Goal: Transaction & Acquisition: Book appointment/travel/reservation

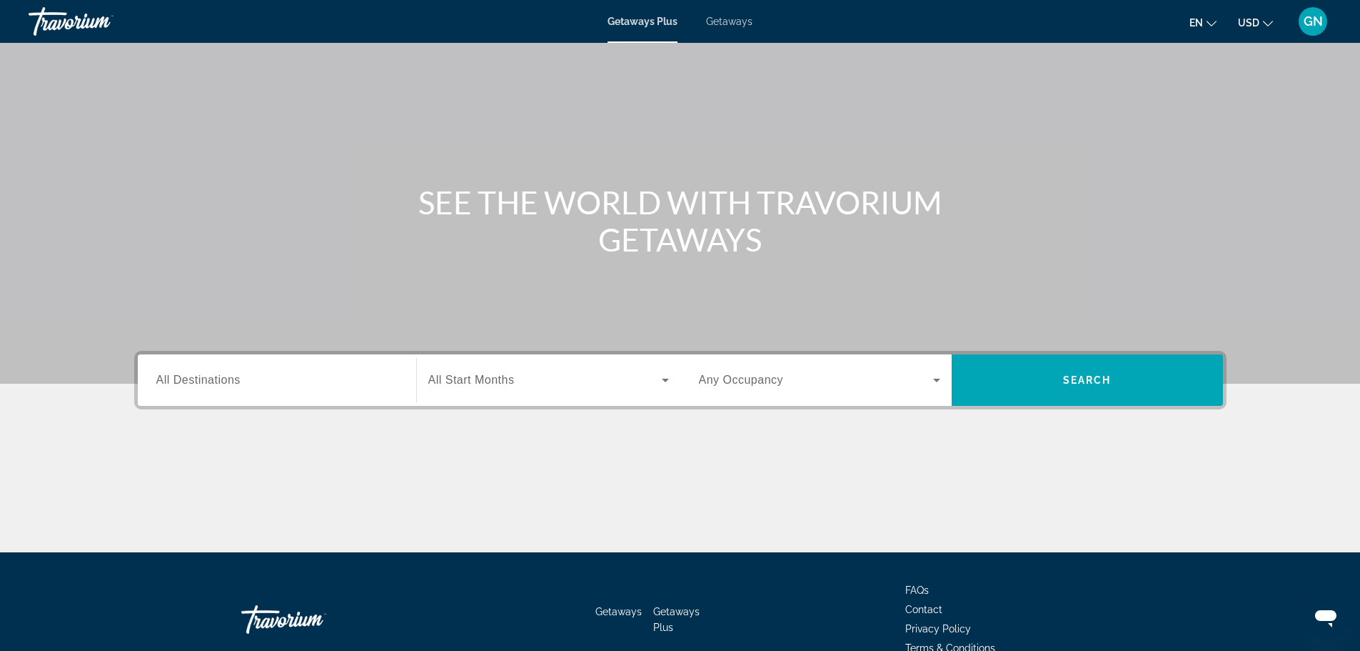
scroll to position [121, 0]
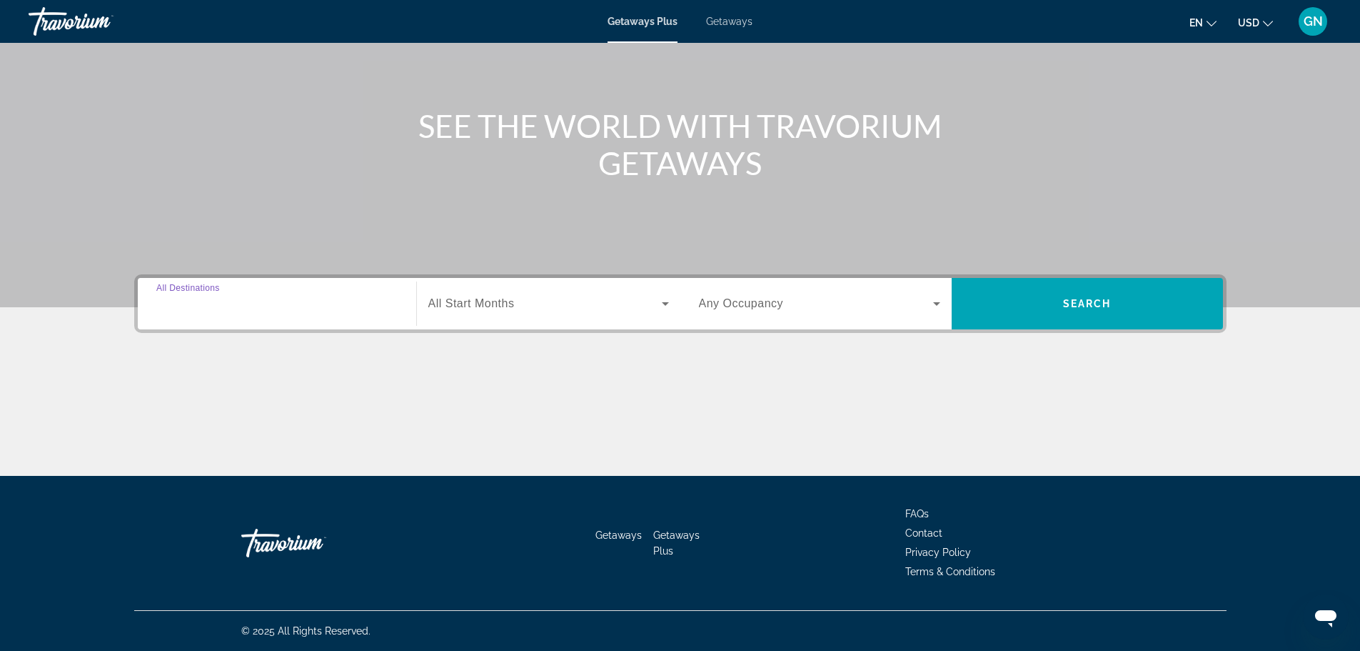
click at [371, 311] on input "Destination All Destinations" at bounding box center [276, 304] width 241 height 17
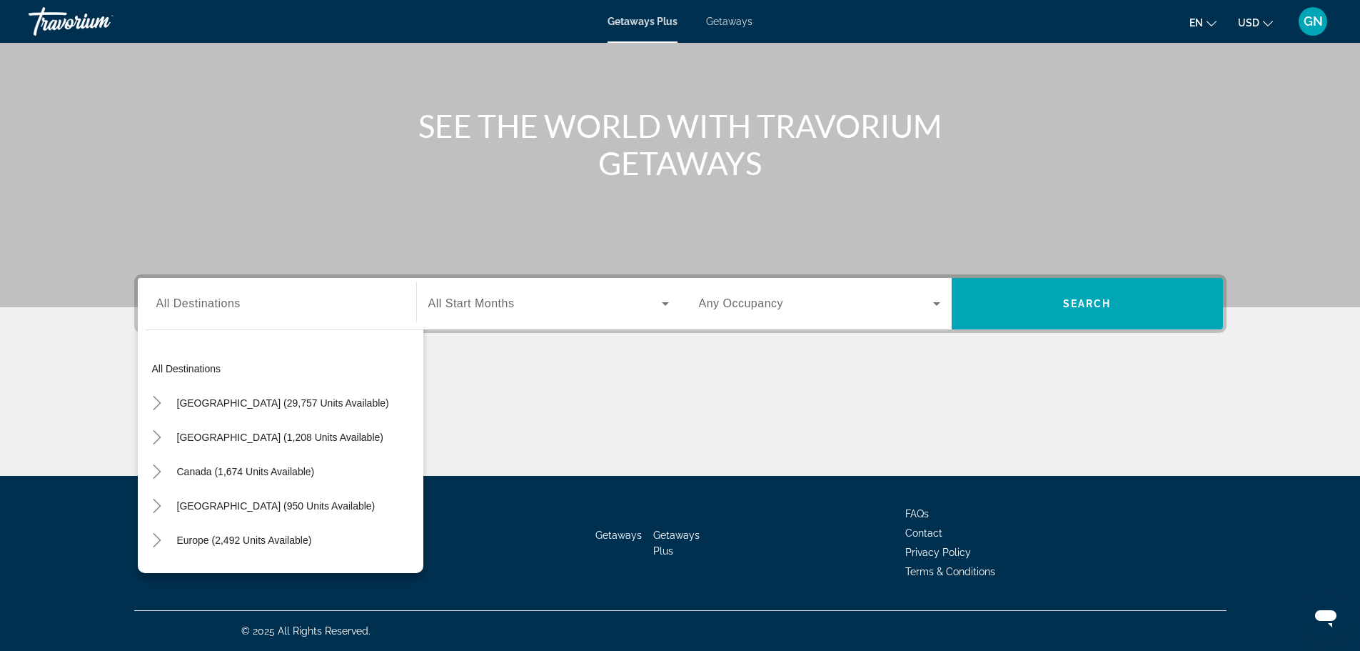
click at [811, 413] on div "Main content" at bounding box center [680, 421] width 1093 height 107
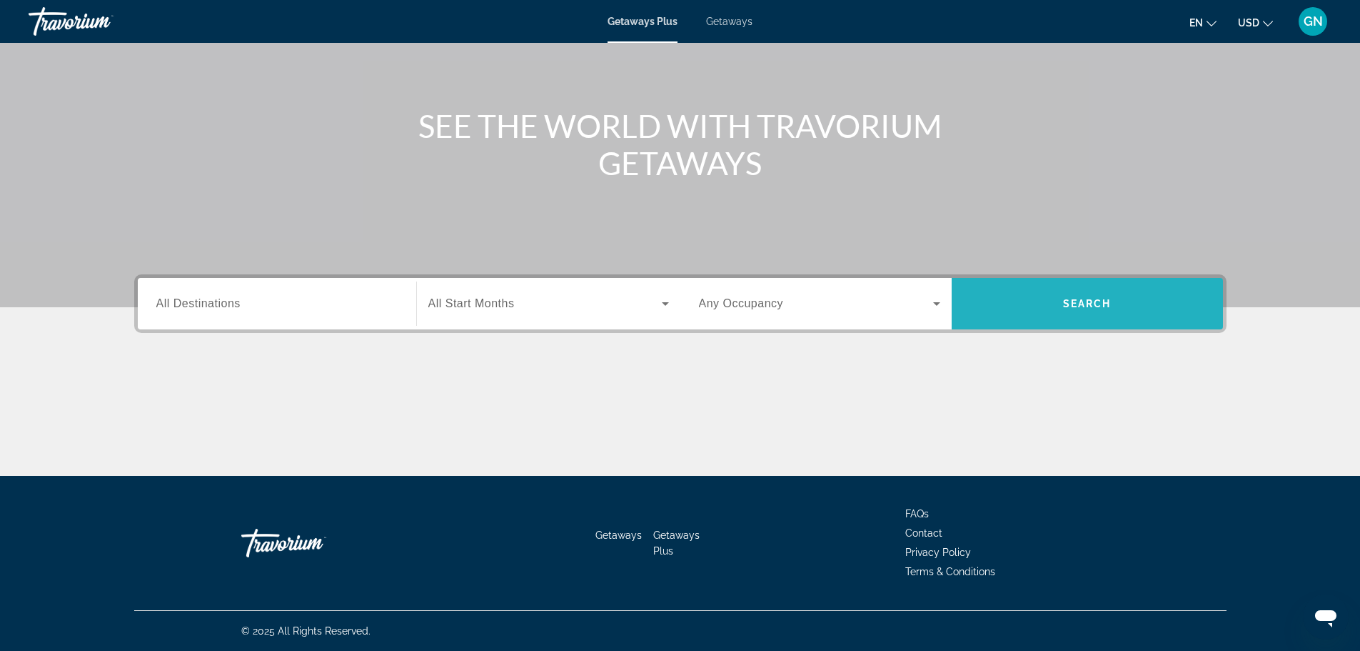
click at [1085, 303] on span "Search" at bounding box center [1087, 303] width 49 height 11
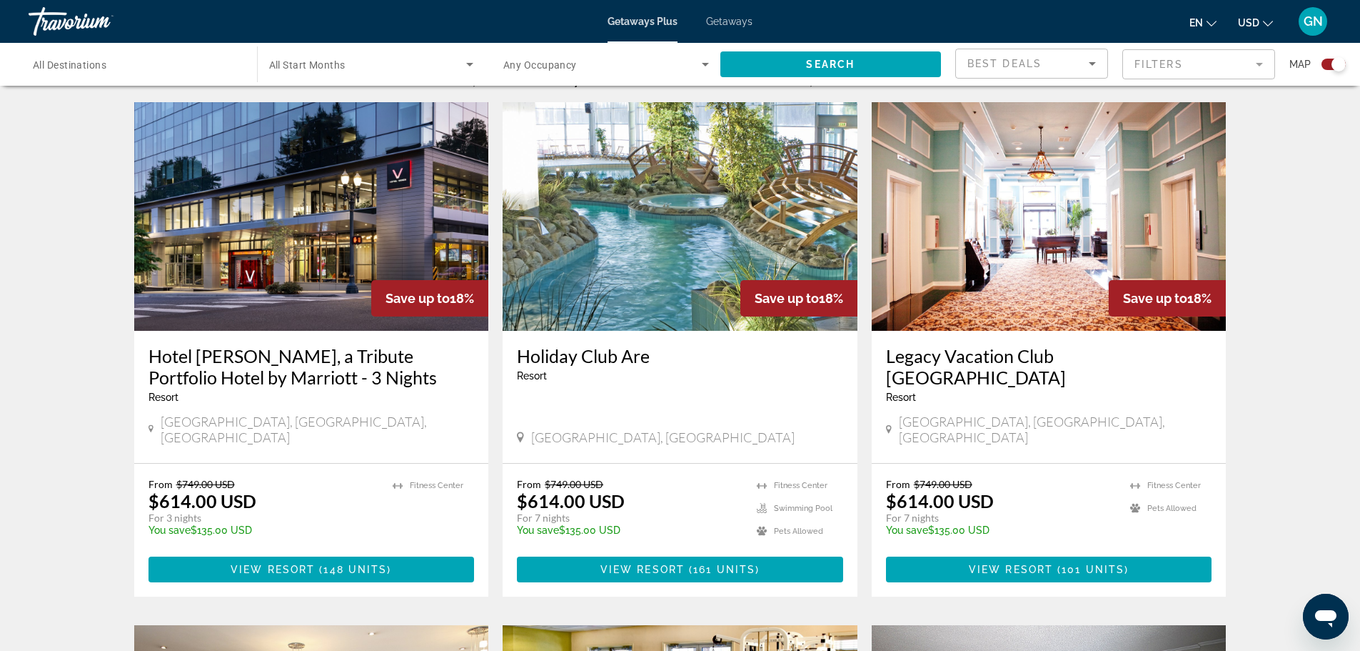
scroll to position [357, 0]
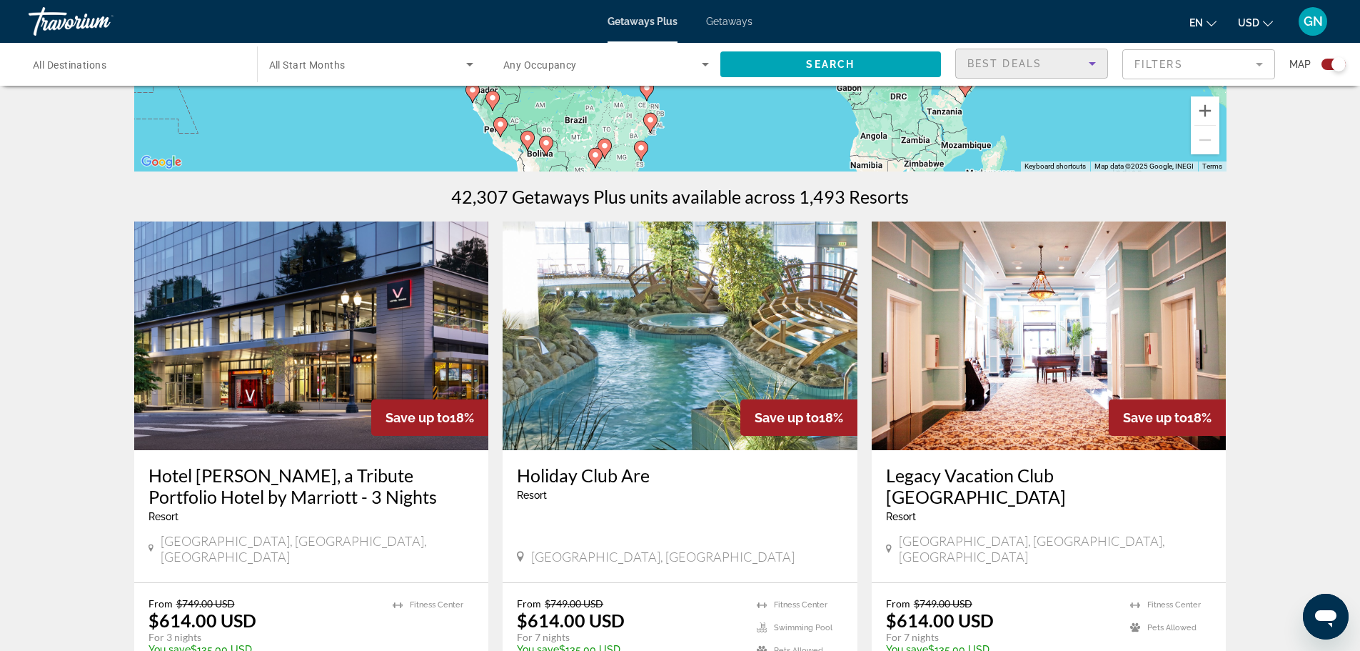
click at [1027, 69] on div "Best Deals" at bounding box center [1028, 63] width 121 height 17
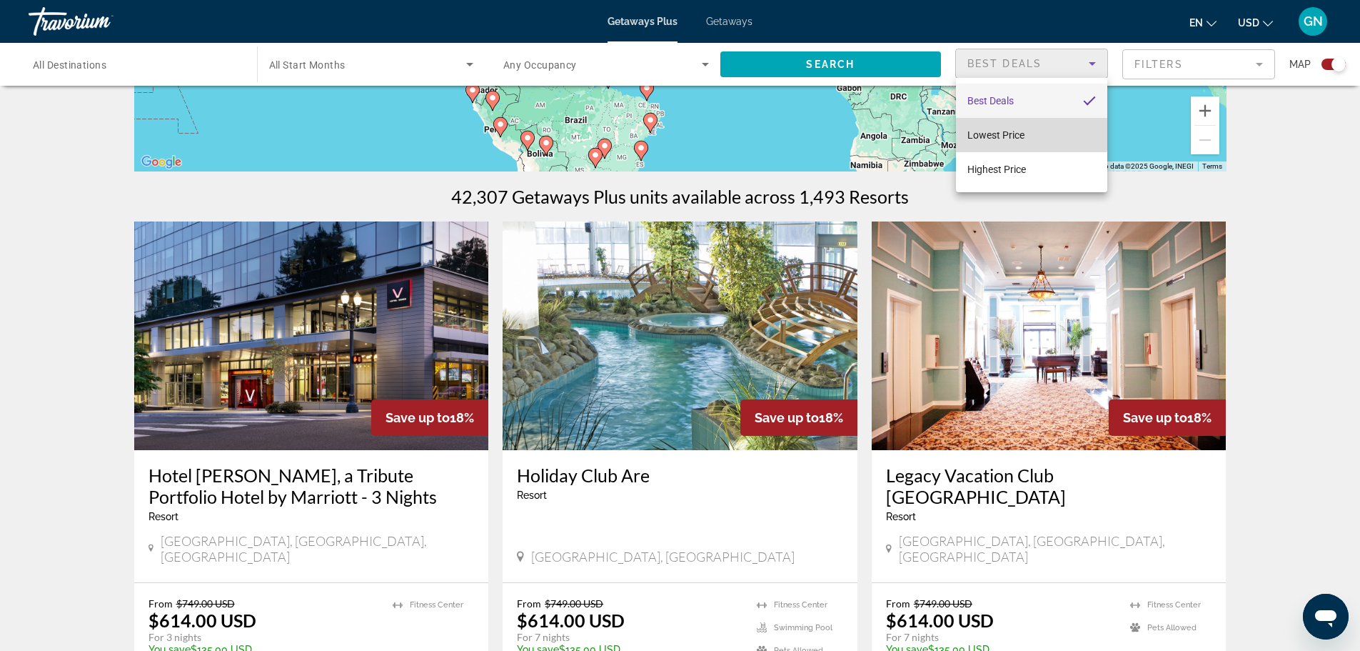
click at [1013, 126] on span "Lowest Price" at bounding box center [996, 134] width 57 height 17
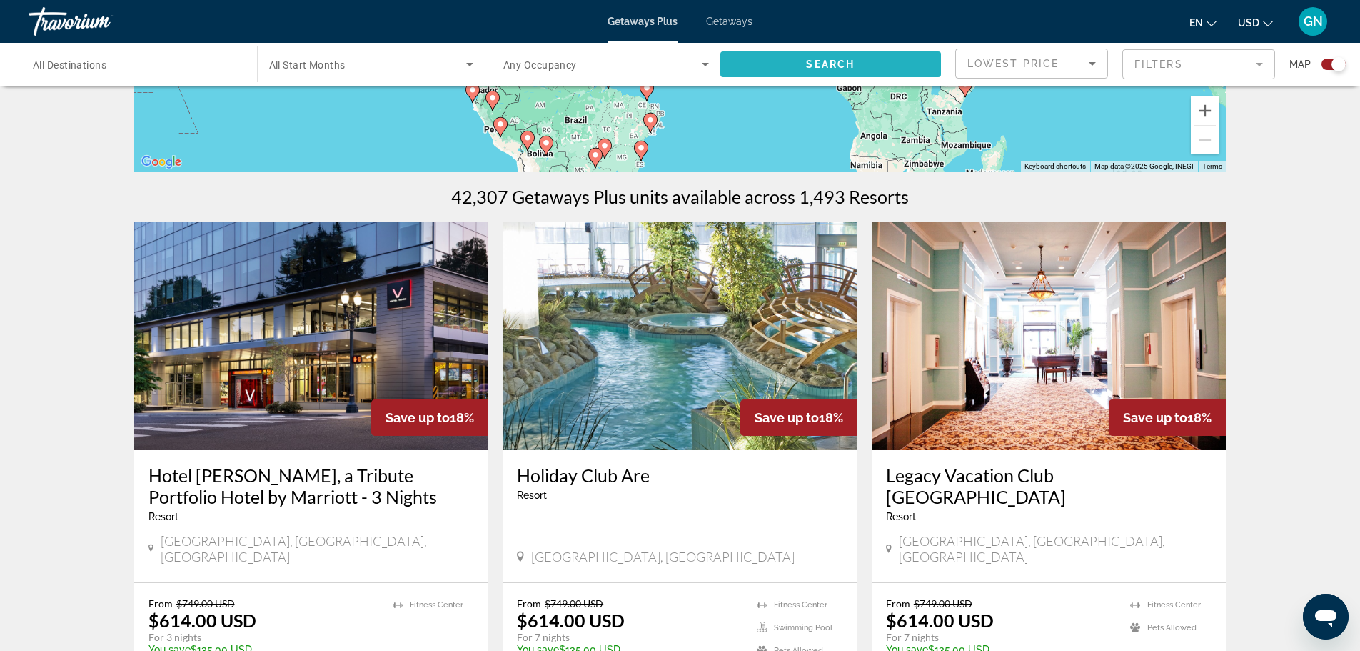
click at [858, 68] on span "Search widget" at bounding box center [831, 64] width 221 height 34
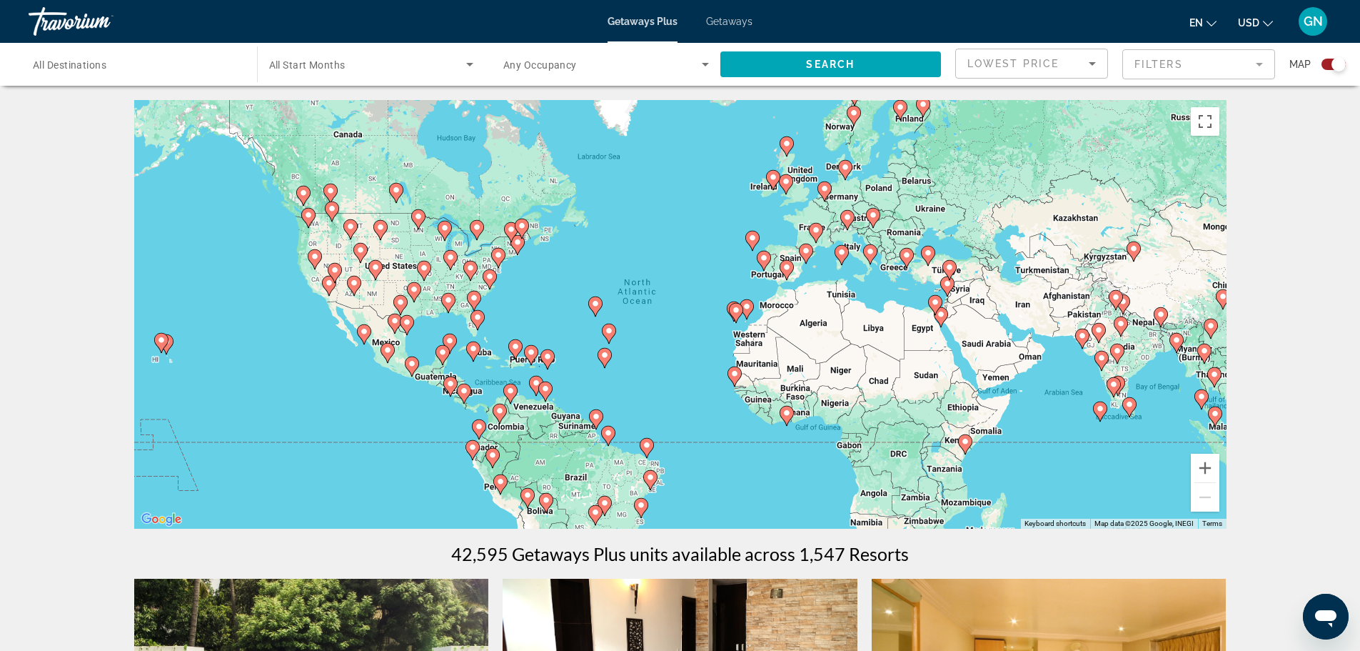
click at [106, 64] on span "All Destinations" at bounding box center [70, 64] width 74 height 11
click at [106, 64] on input "Destination All Destinations" at bounding box center [136, 64] width 206 height 17
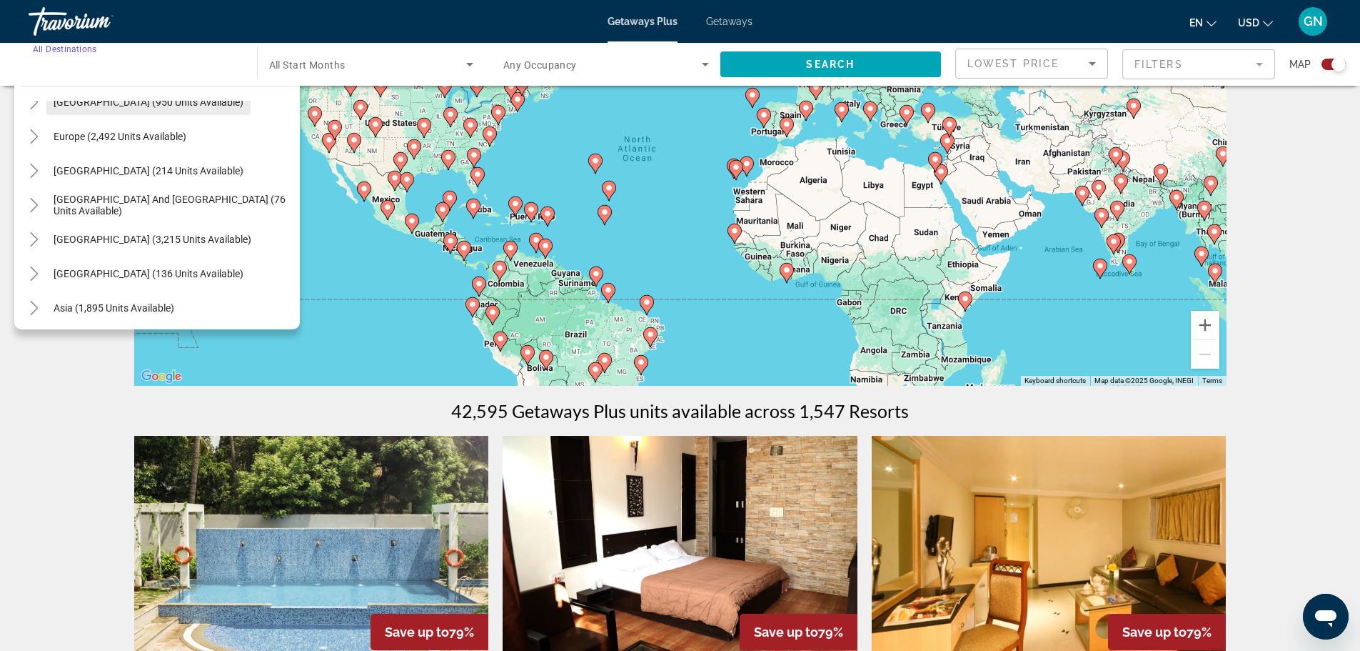
scroll to position [231, 0]
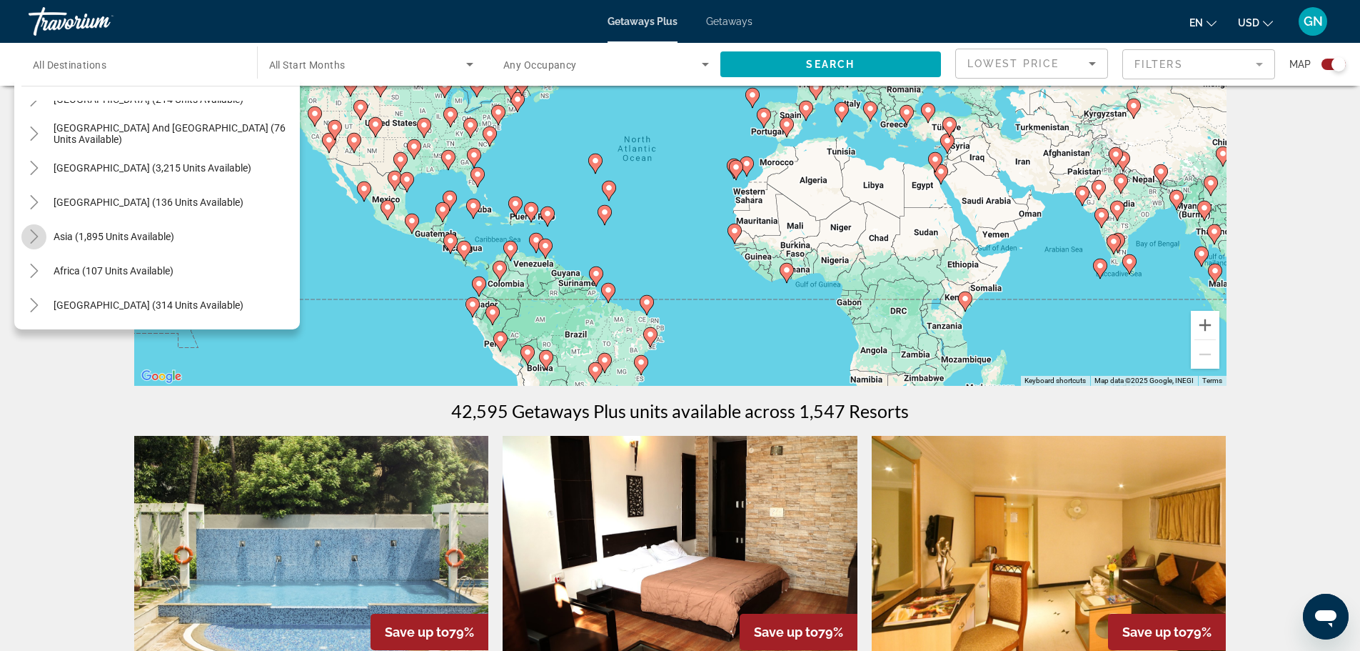
click at [43, 231] on mat-icon "Toggle Asia (1,895 units available)" at bounding box center [33, 236] width 25 height 25
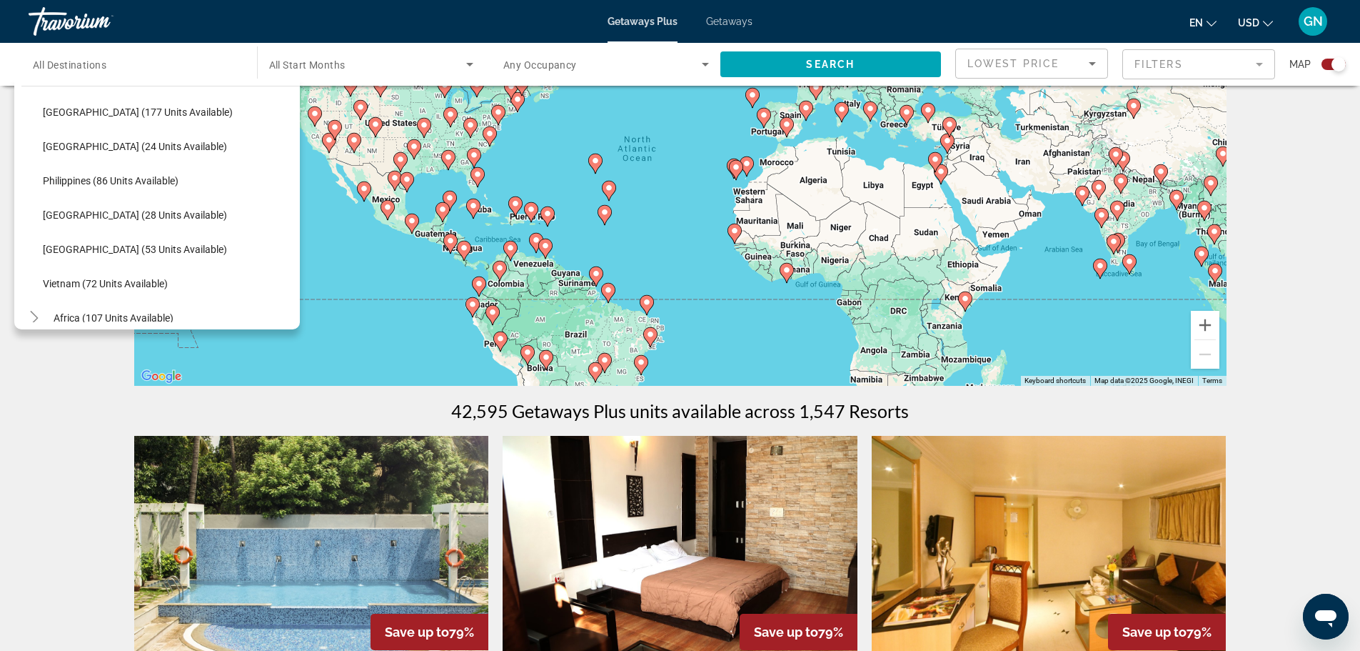
scroll to position [564, 0]
click at [91, 278] on span "Vietnam (72 units available)" at bounding box center [105, 280] width 125 height 11
type input "**********"
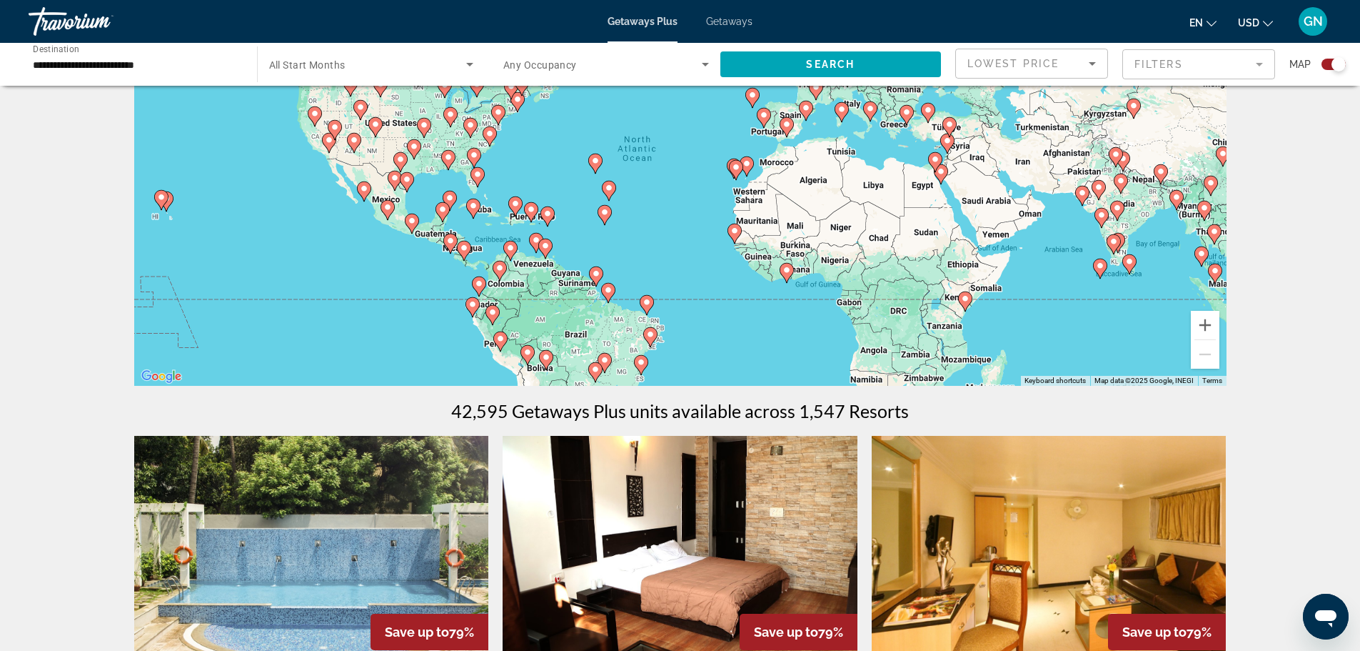
click at [315, 68] on span "All Start Months" at bounding box center [307, 64] width 76 height 11
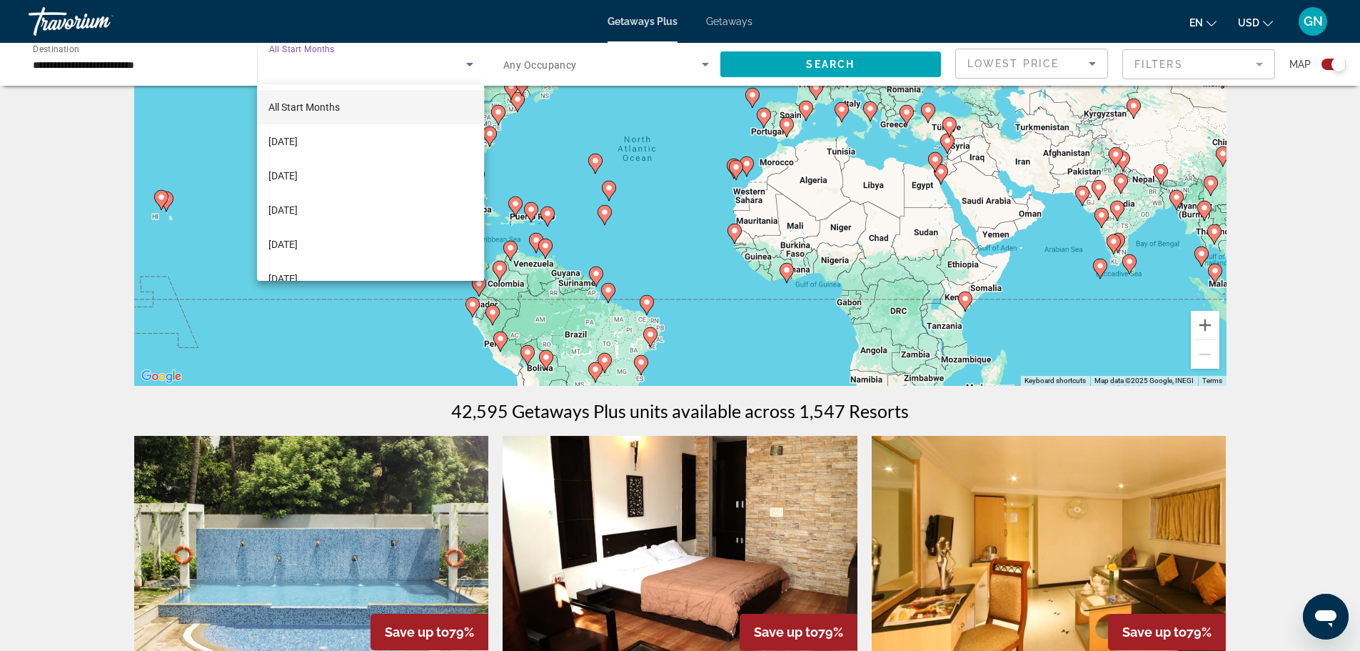
click at [315, 68] on div at bounding box center [680, 325] width 1360 height 651
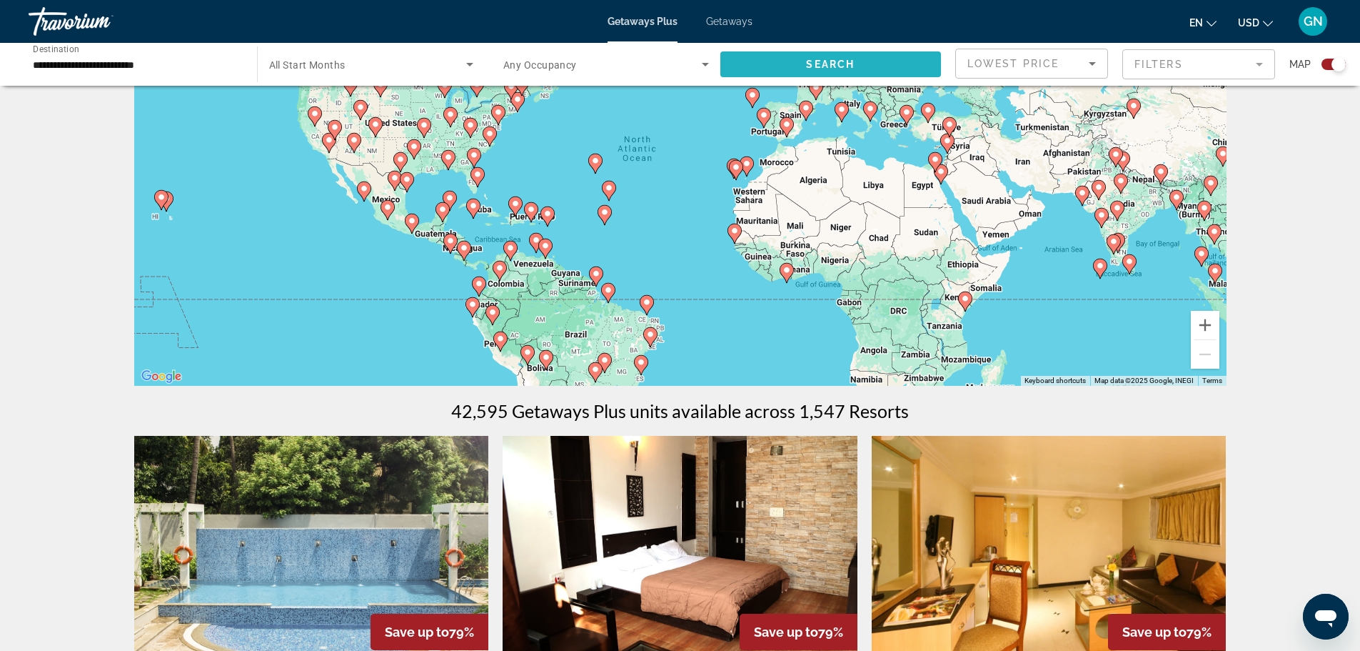
click at [820, 66] on span "Search" at bounding box center [830, 64] width 49 height 11
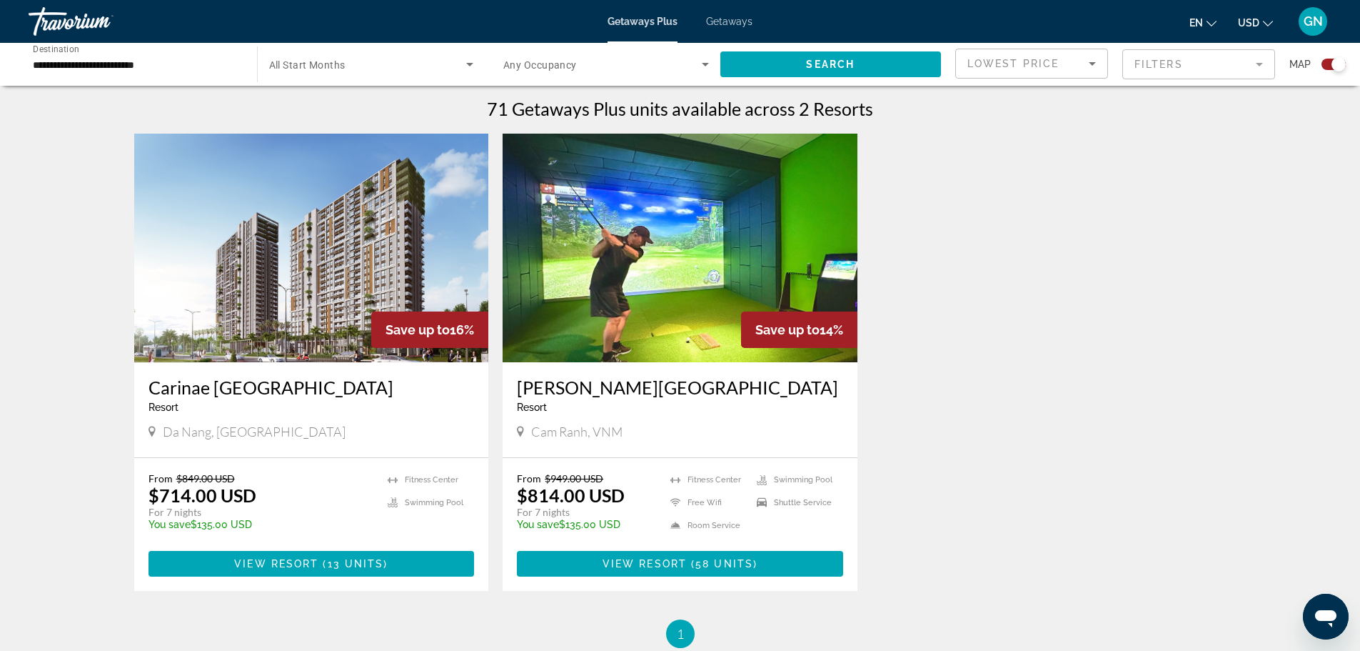
scroll to position [428, 0]
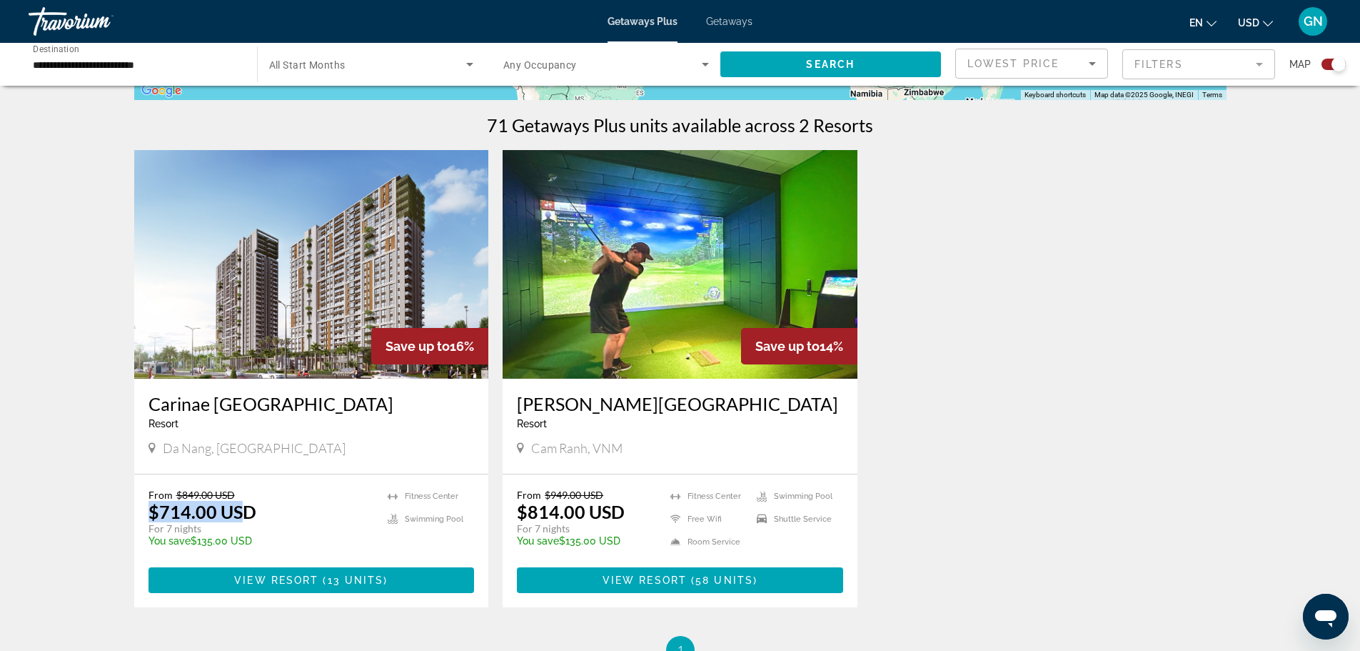
drag, startPoint x: 145, startPoint y: 516, endPoint x: 270, endPoint y: 511, distance: 125.1
click at [259, 513] on div "From $849.00 USD $714.00 USD For 7 nights You save $135.00 USD temp [GEOGRAPHIC…" at bounding box center [311, 540] width 355 height 133
click at [301, 502] on div "From $849.00 USD $714.00 USD For 7 nights You save $135.00 USD temp" at bounding box center [262, 522] width 226 height 68
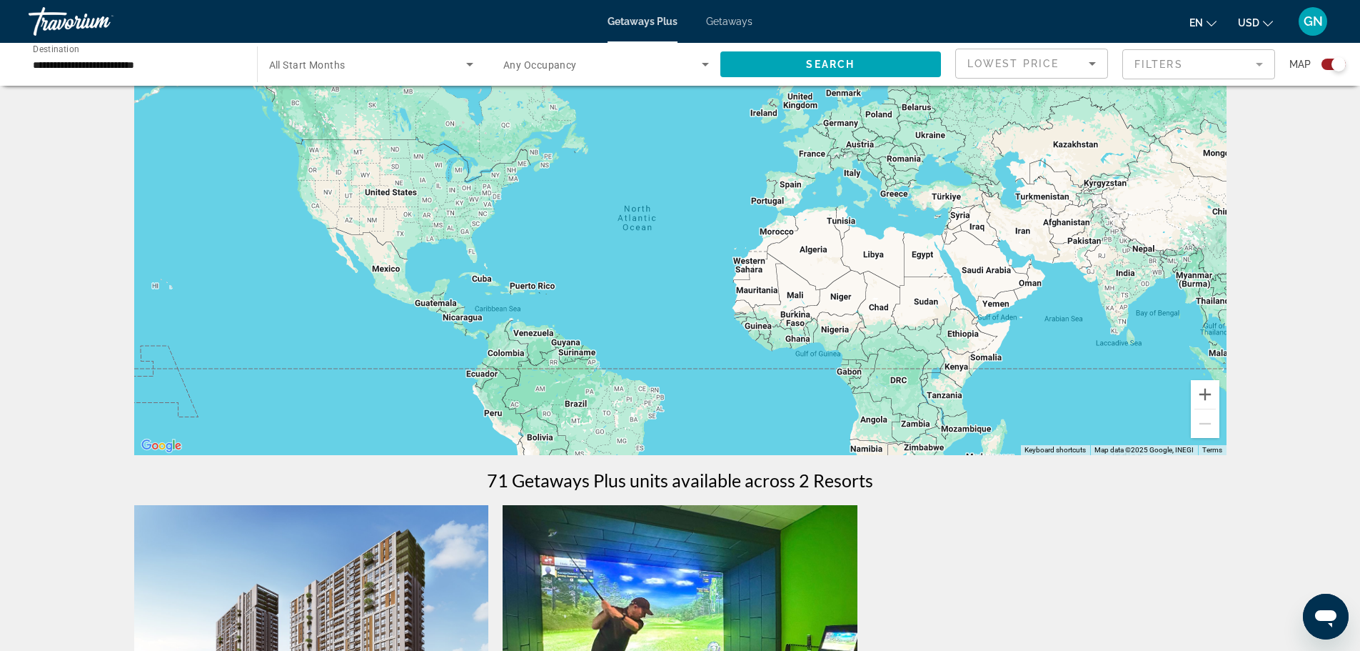
scroll to position [0, 0]
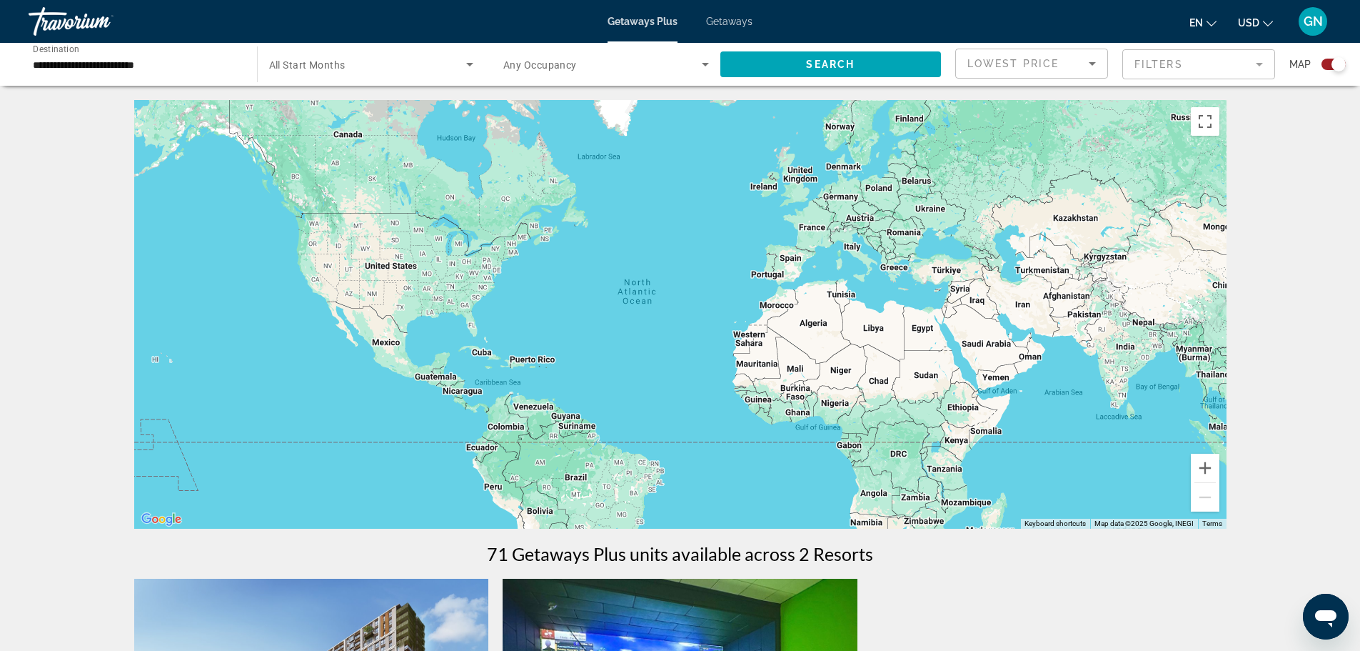
click at [96, 74] on div "**********" at bounding box center [136, 64] width 206 height 41
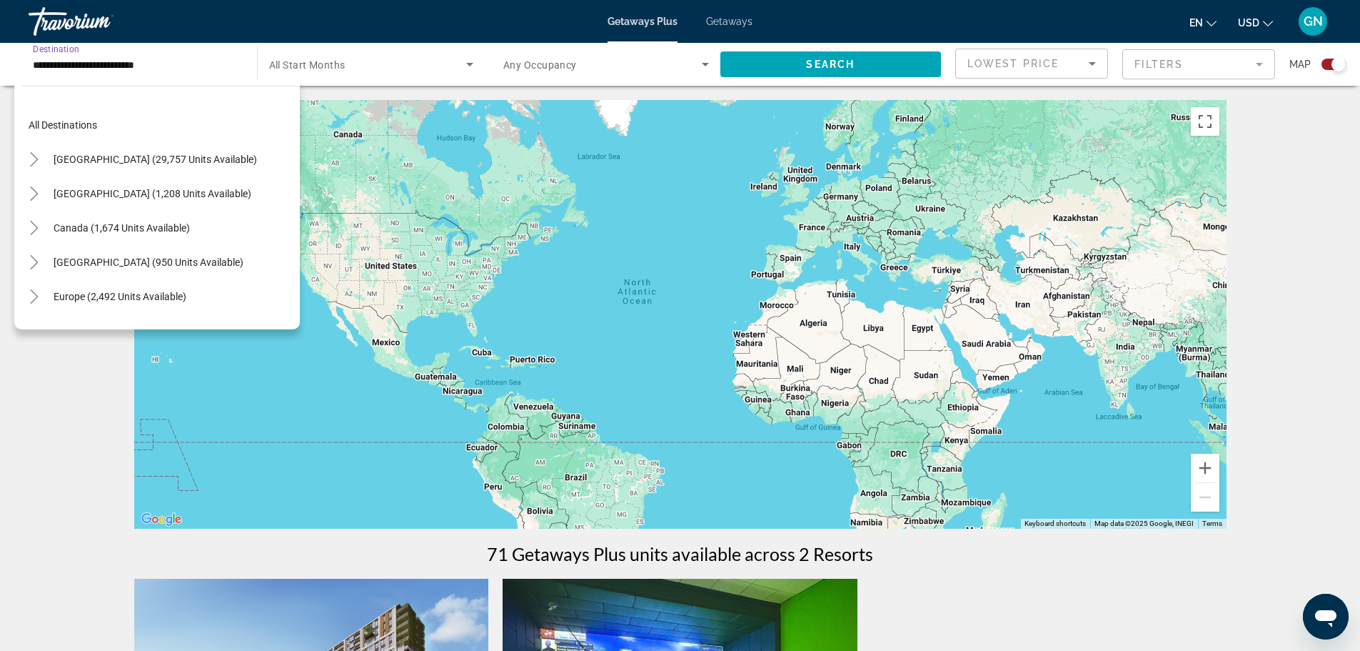
scroll to position [608, 0]
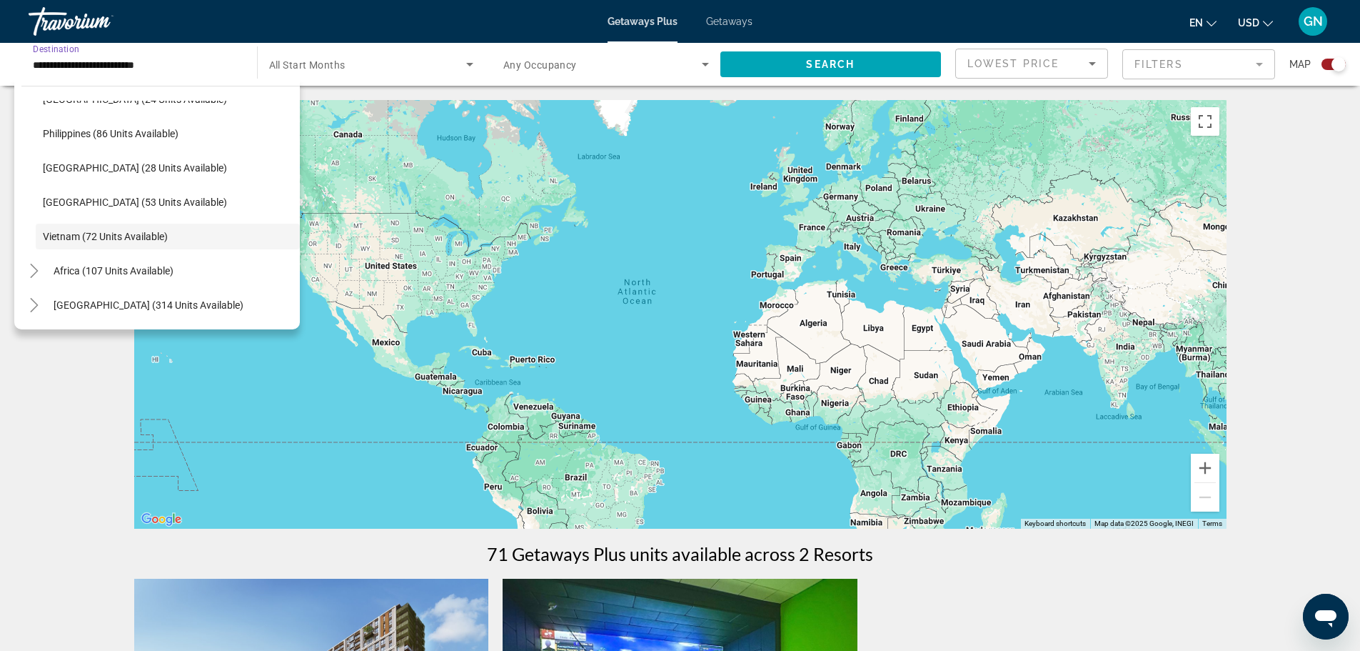
click at [1014, 536] on div "← Move left → Move right ↑ Move up ↓ Move down + Zoom in - Zoom out Home Jump l…" at bounding box center [681, 596] width 1150 height 993
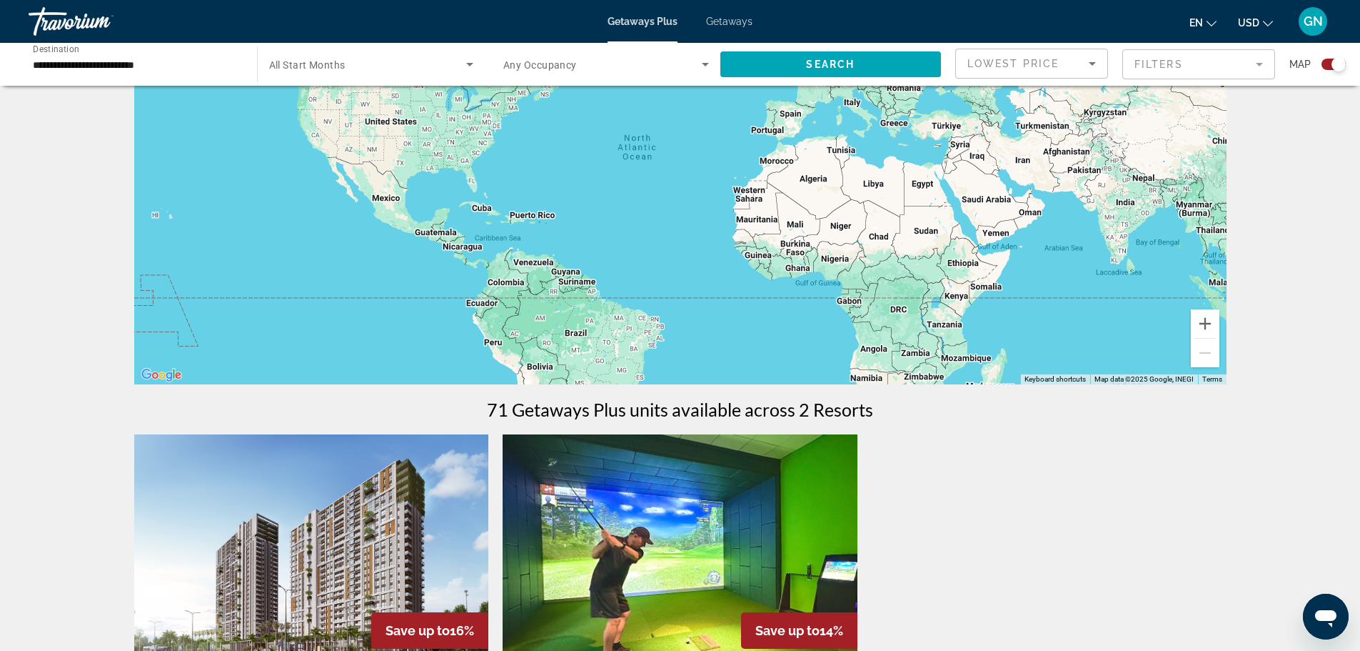
scroll to position [500, 0]
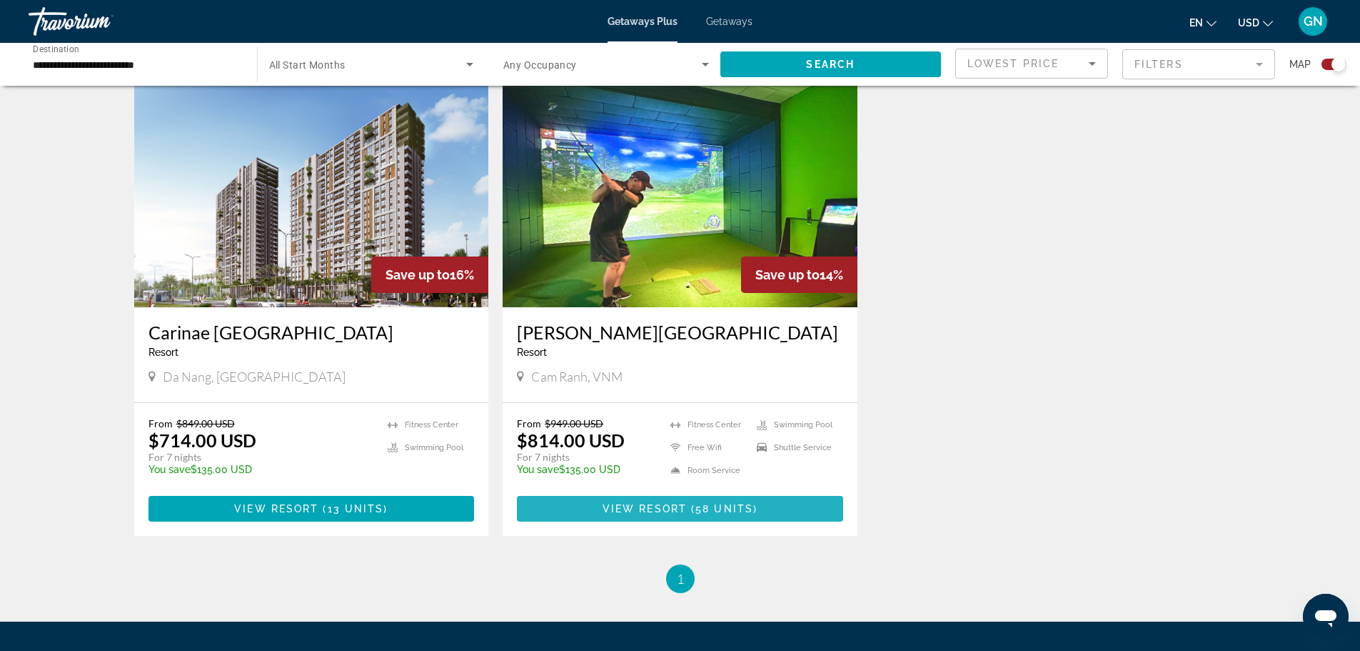
click at [691, 503] on span "( 58 units )" at bounding box center [722, 508] width 71 height 11
